Goal: Information Seeking & Learning: Learn about a topic

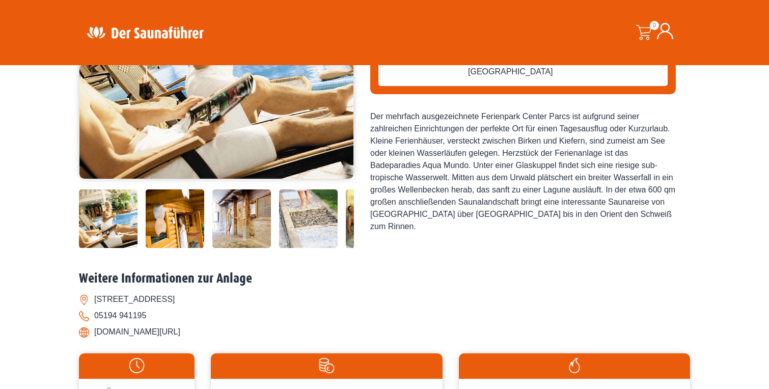
scroll to position [216, 0]
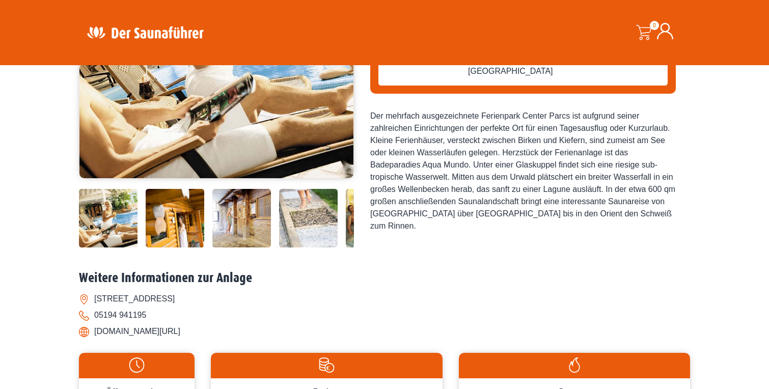
click at [106, 248] on img at bounding box center [108, 218] width 59 height 59
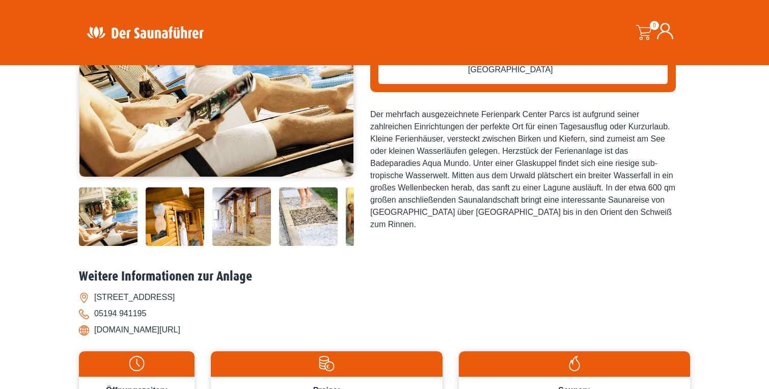
scroll to position [218, 0]
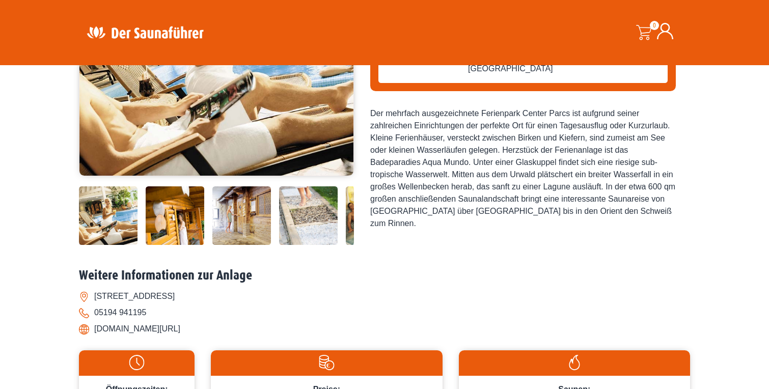
click at [279, 150] on img at bounding box center [216, 51] width 274 height 250
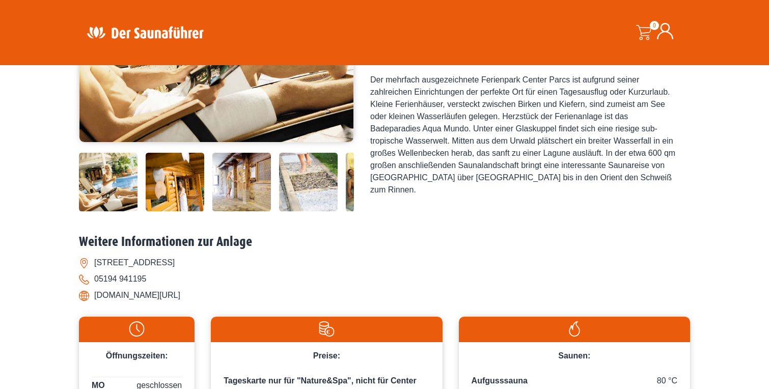
scroll to position [251, 0]
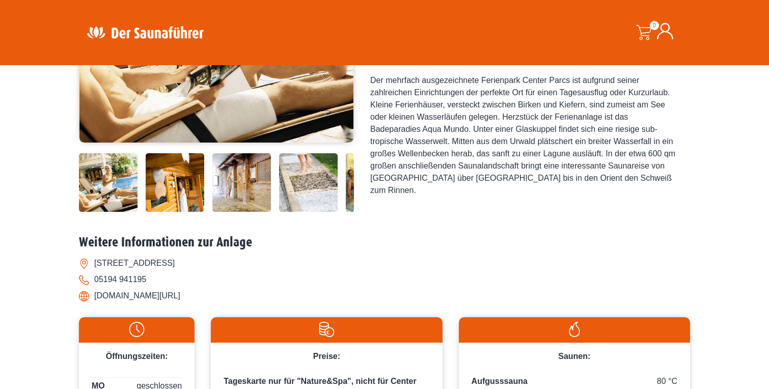
click at [96, 212] on img at bounding box center [108, 182] width 59 height 59
click at [97, 212] on img at bounding box center [108, 182] width 59 height 59
click at [112, 212] on img at bounding box center [108, 182] width 59 height 59
click at [176, 212] on img at bounding box center [175, 182] width 59 height 59
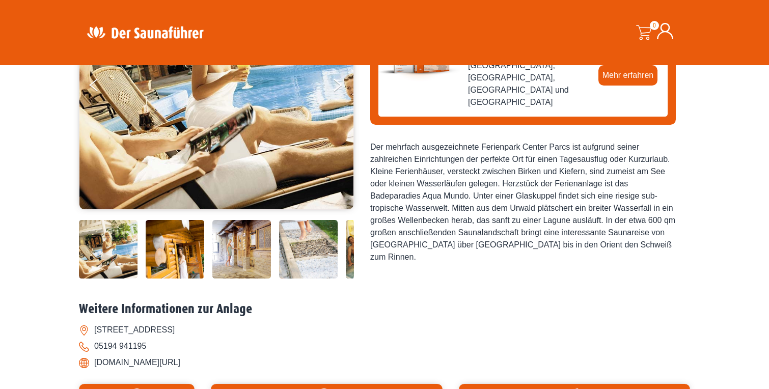
scroll to position [176, 0]
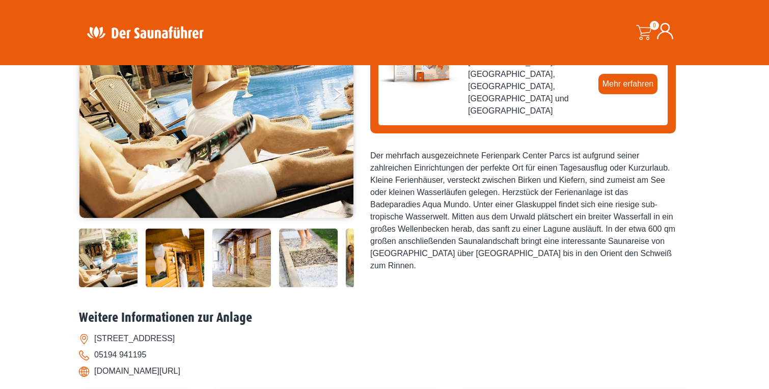
click at [253, 172] on img at bounding box center [216, 93] width 274 height 250
click at [251, 287] on img at bounding box center [241, 258] width 59 height 59
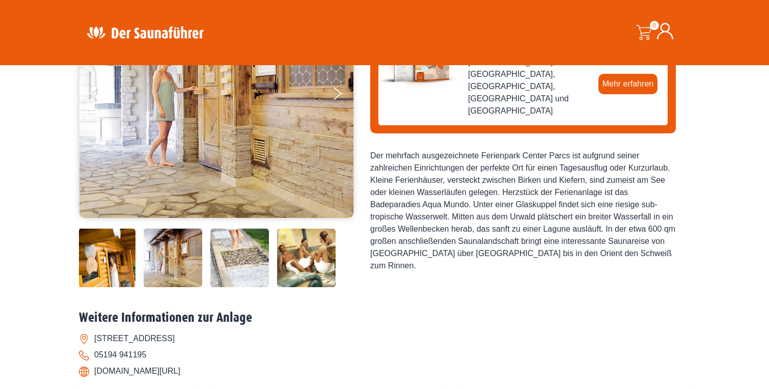
click at [319, 287] on img at bounding box center [306, 258] width 59 height 59
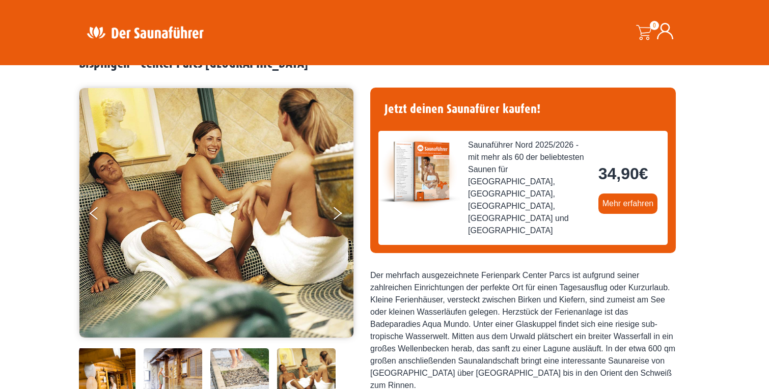
scroll to position [55, 0]
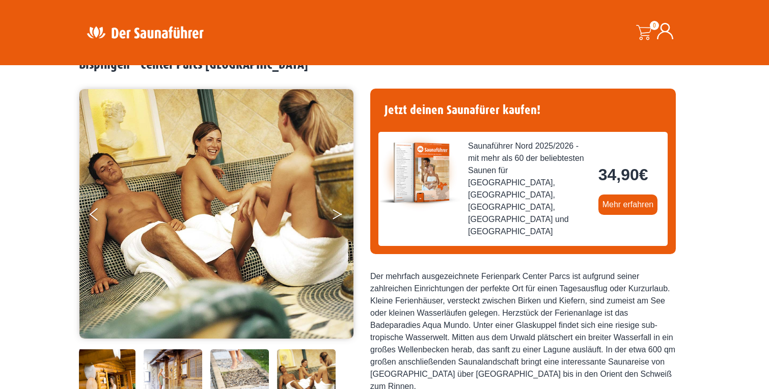
click at [337, 210] on button "Next" at bounding box center [344, 216] width 25 height 25
click at [335, 215] on button "Next" at bounding box center [344, 216] width 25 height 25
click at [89, 215] on img at bounding box center [216, 214] width 274 height 250
click at [97, 214] on button "Previous" at bounding box center [102, 216] width 25 height 25
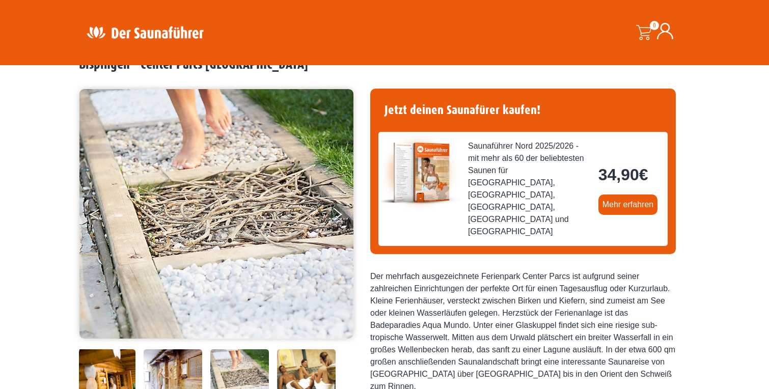
click at [97, 214] on button "Previous" at bounding box center [102, 216] width 25 height 25
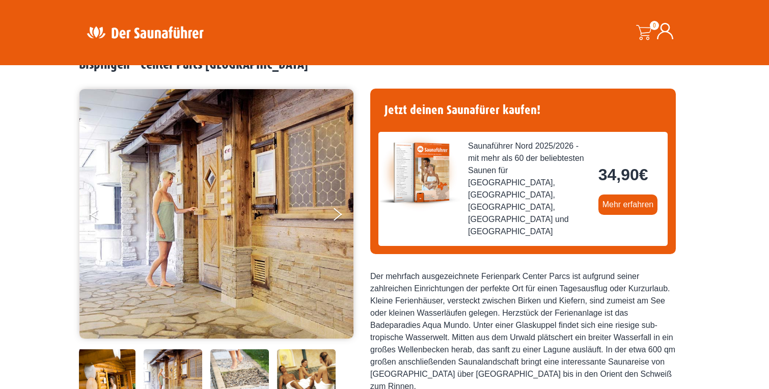
click at [97, 214] on button "Previous" at bounding box center [102, 216] width 25 height 25
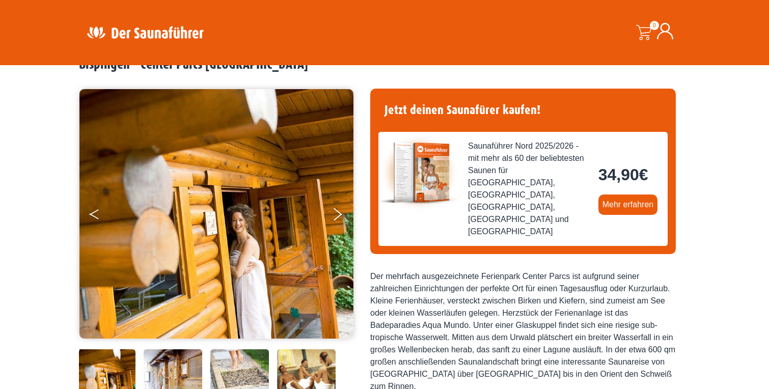
click at [97, 214] on button "Previous" at bounding box center [102, 216] width 25 height 25
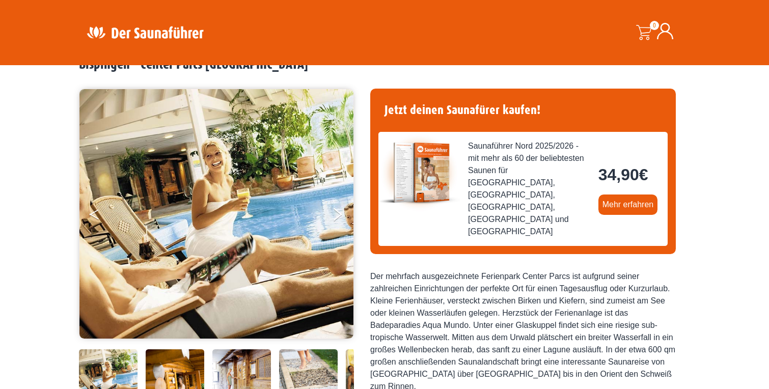
click at [97, 214] on button "Previous" at bounding box center [102, 216] width 25 height 25
